Goal: Check status: Check status

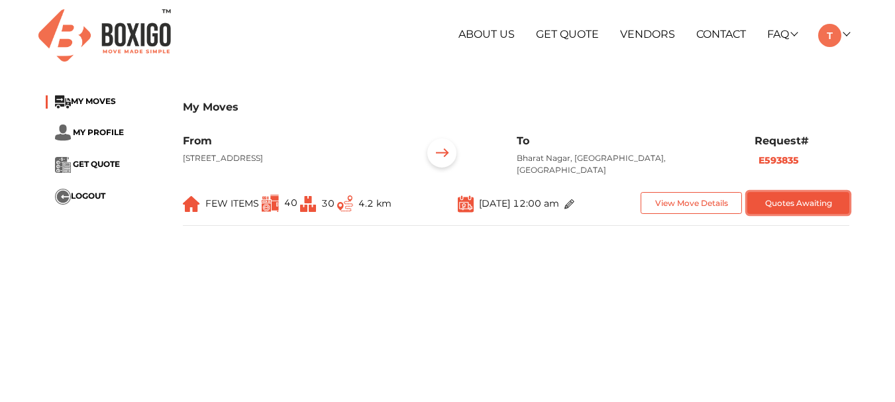
click at [801, 199] on button "Quotes Awaiting" at bounding box center [799, 203] width 102 height 22
click at [625, 343] on main "My Moves MY MOVES MY PROFILE GET QUOTE LOGOUT My Moves From [STREET_ADDRESS] Re…" at bounding box center [447, 324] width 895 height 477
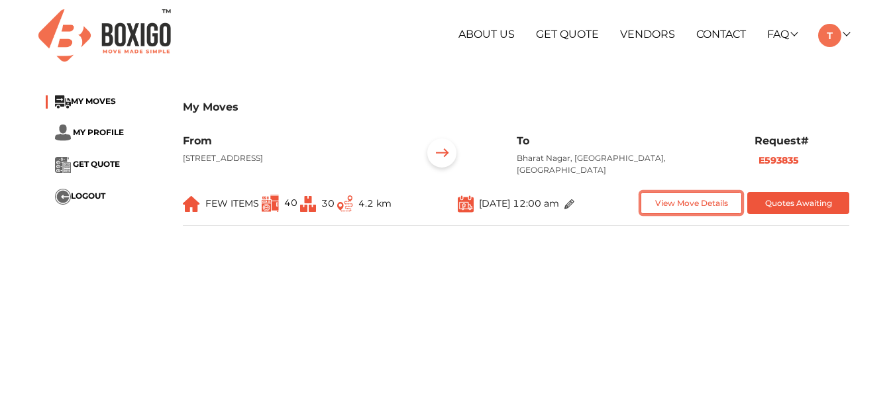
click at [688, 206] on button "View Move Details" at bounding box center [692, 203] width 102 height 22
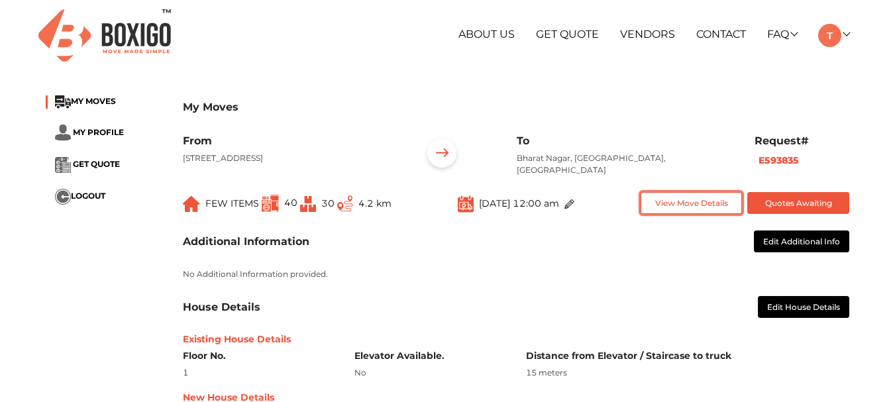
click at [685, 198] on button "View Move Details" at bounding box center [692, 203] width 102 height 22
